Goal: Obtain resource: Obtain resource

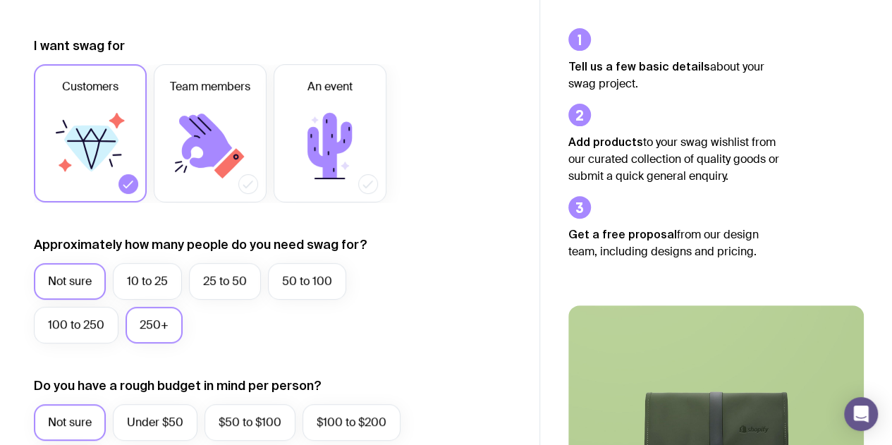
click at [151, 332] on label "250+" at bounding box center [154, 325] width 57 height 37
click at [0, 0] on input "250+" at bounding box center [0, 0] width 0 height 0
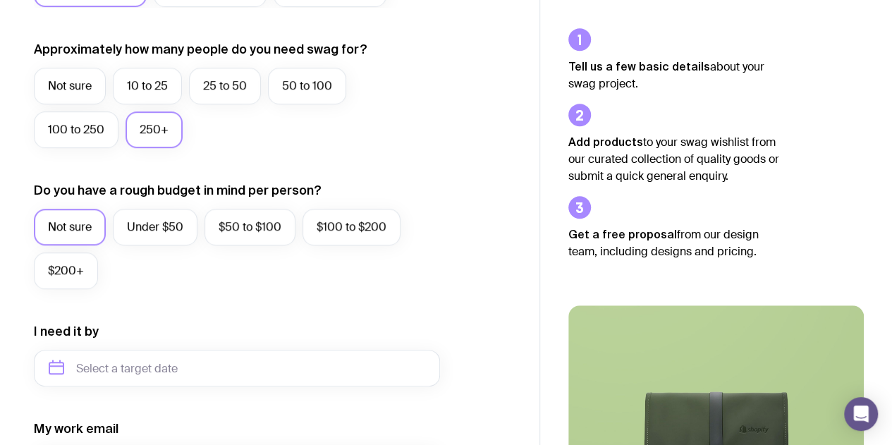
scroll to position [381, 0]
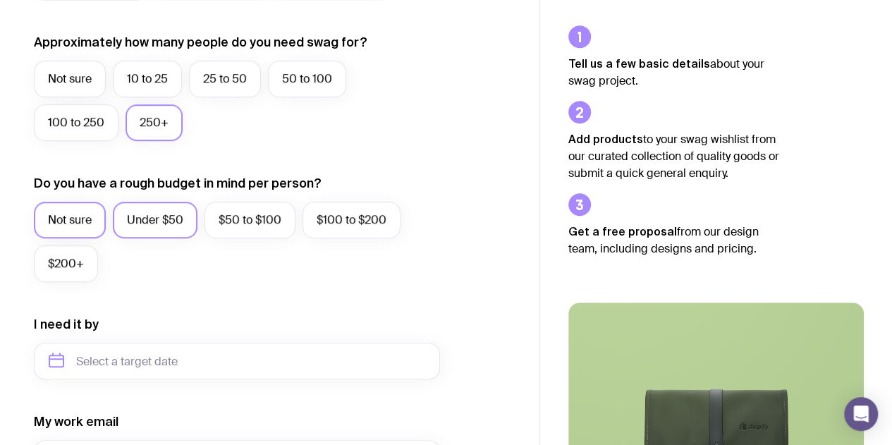
click at [167, 220] on label "Under $50" at bounding box center [155, 220] width 85 height 37
click at [0, 0] on input "Under $50" at bounding box center [0, 0] width 0 height 0
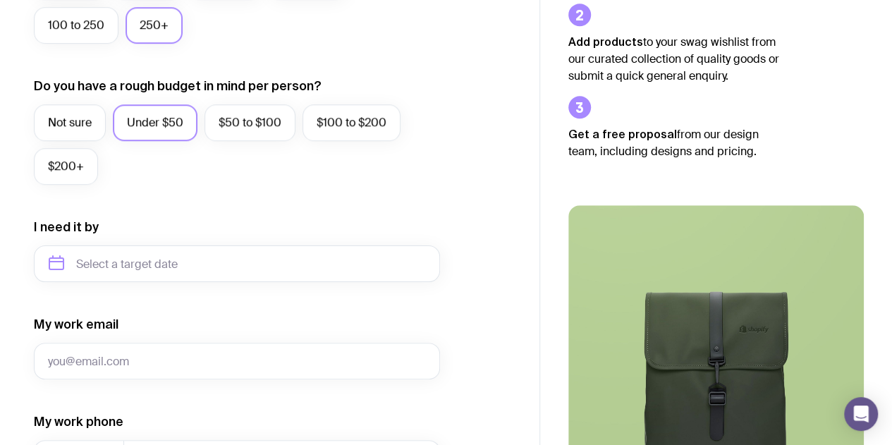
scroll to position [496, 0]
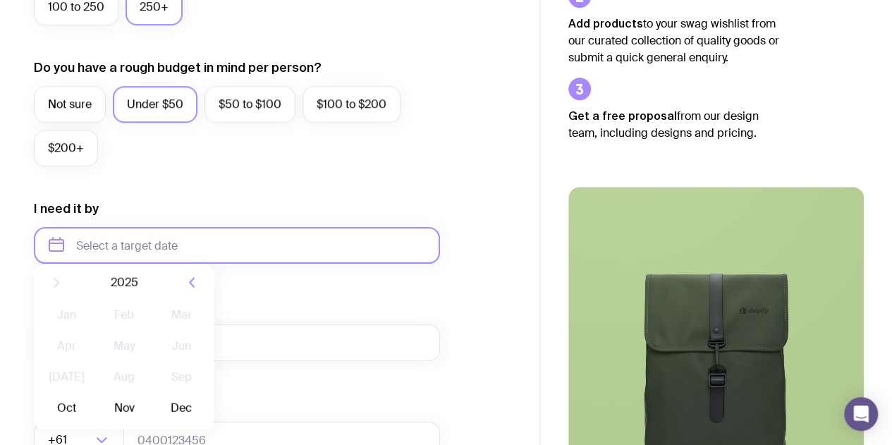
click at [245, 235] on input "text" at bounding box center [237, 245] width 406 height 37
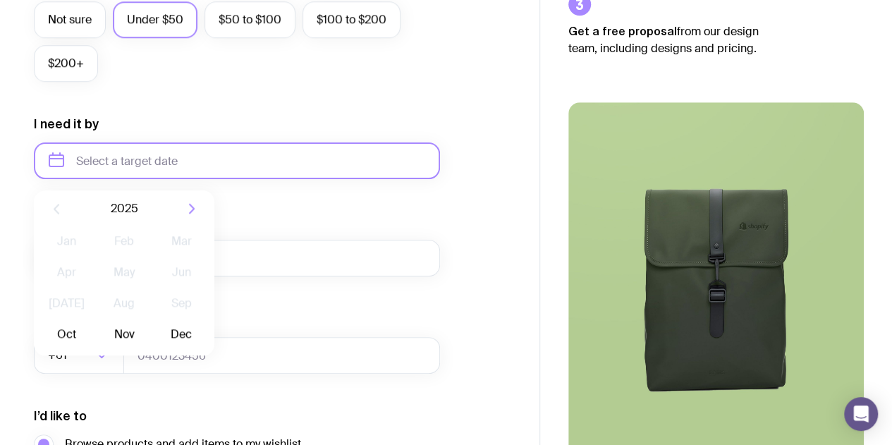
scroll to position [582, 0]
click at [116, 323] on button "Nov" at bounding box center [123, 333] width 51 height 28
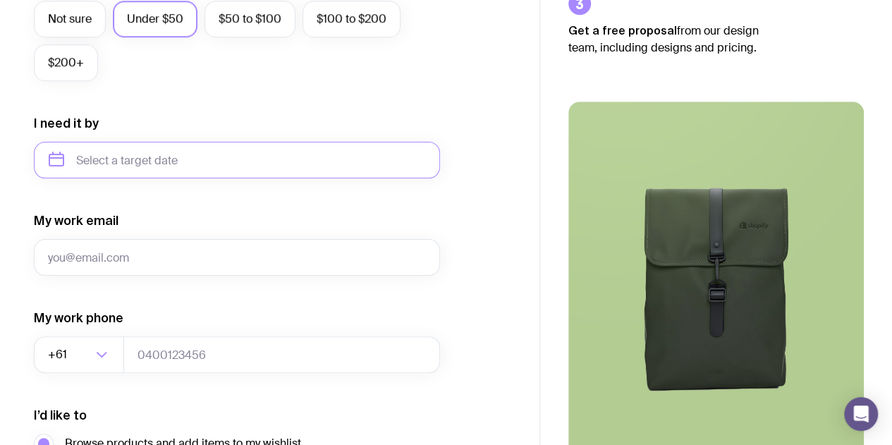
type input "[DATE]"
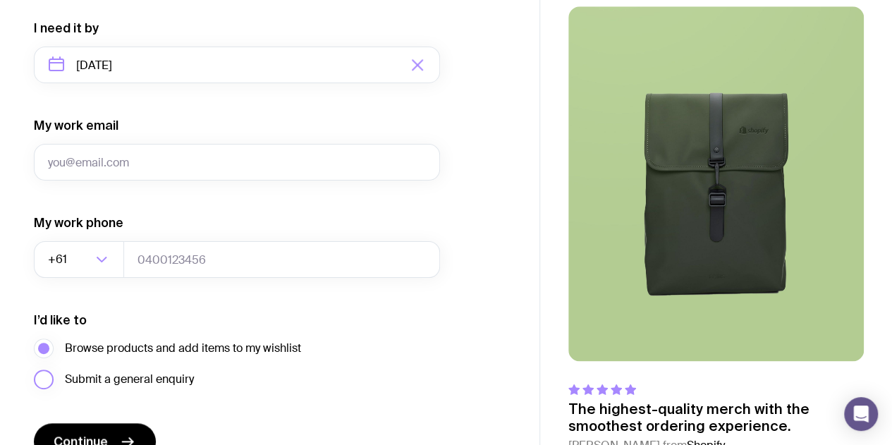
scroll to position [674, 0]
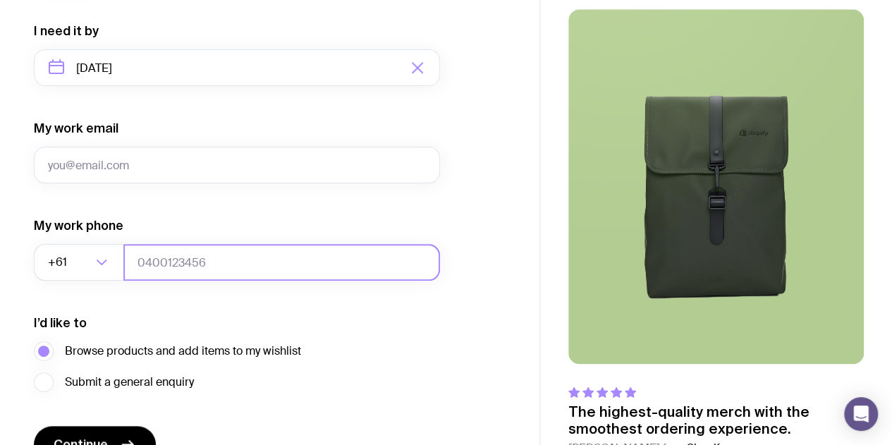
click at [185, 267] on input "tel" at bounding box center [281, 262] width 317 height 37
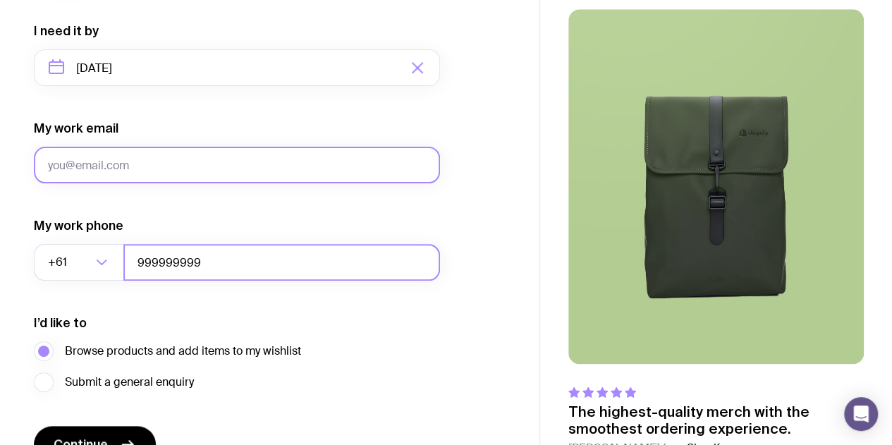
type input "999999999"
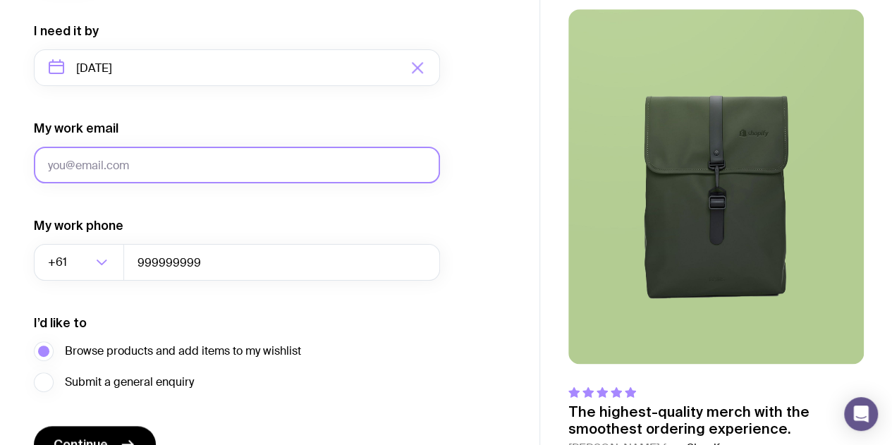
click at [178, 154] on input "My work email" at bounding box center [237, 165] width 406 height 37
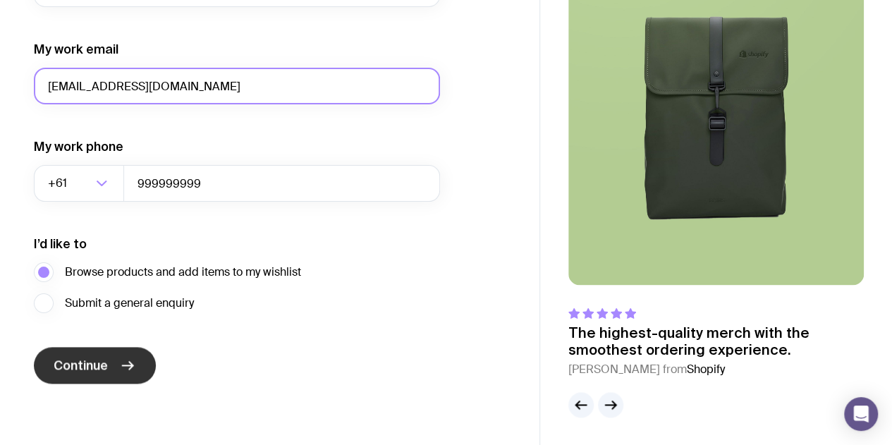
type input "[EMAIL_ADDRESS][DOMAIN_NAME]"
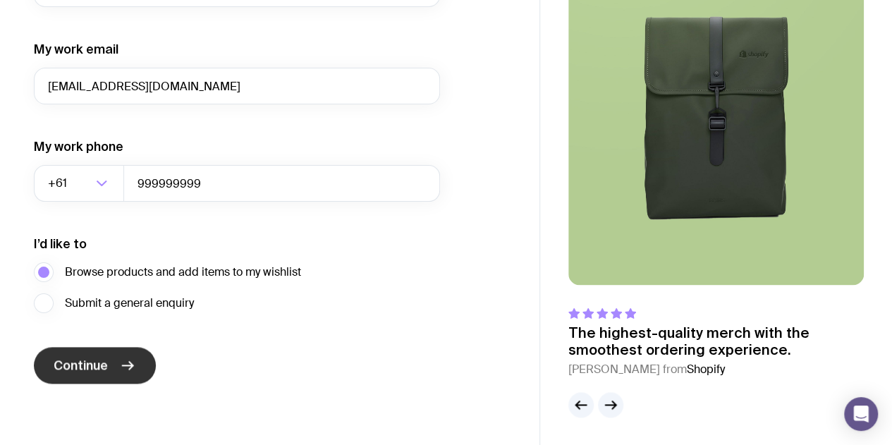
click at [128, 374] on button "Continue" at bounding box center [95, 365] width 122 height 37
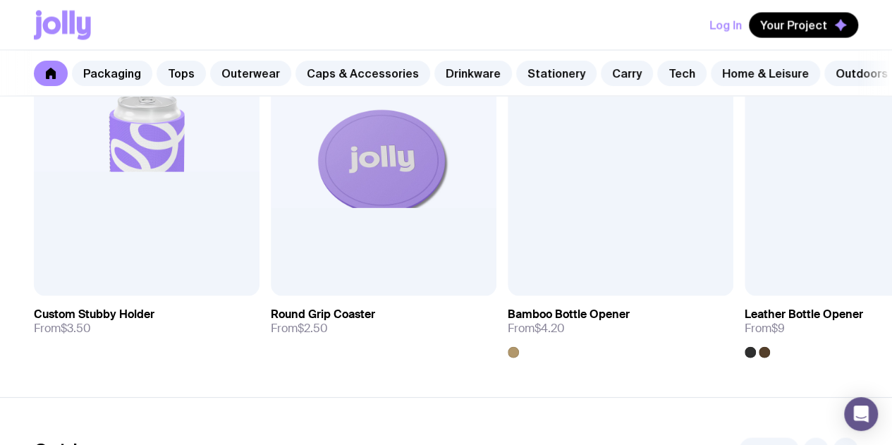
scroll to position [4013, 0]
